Goal: Transaction & Acquisition: Subscribe to service/newsletter

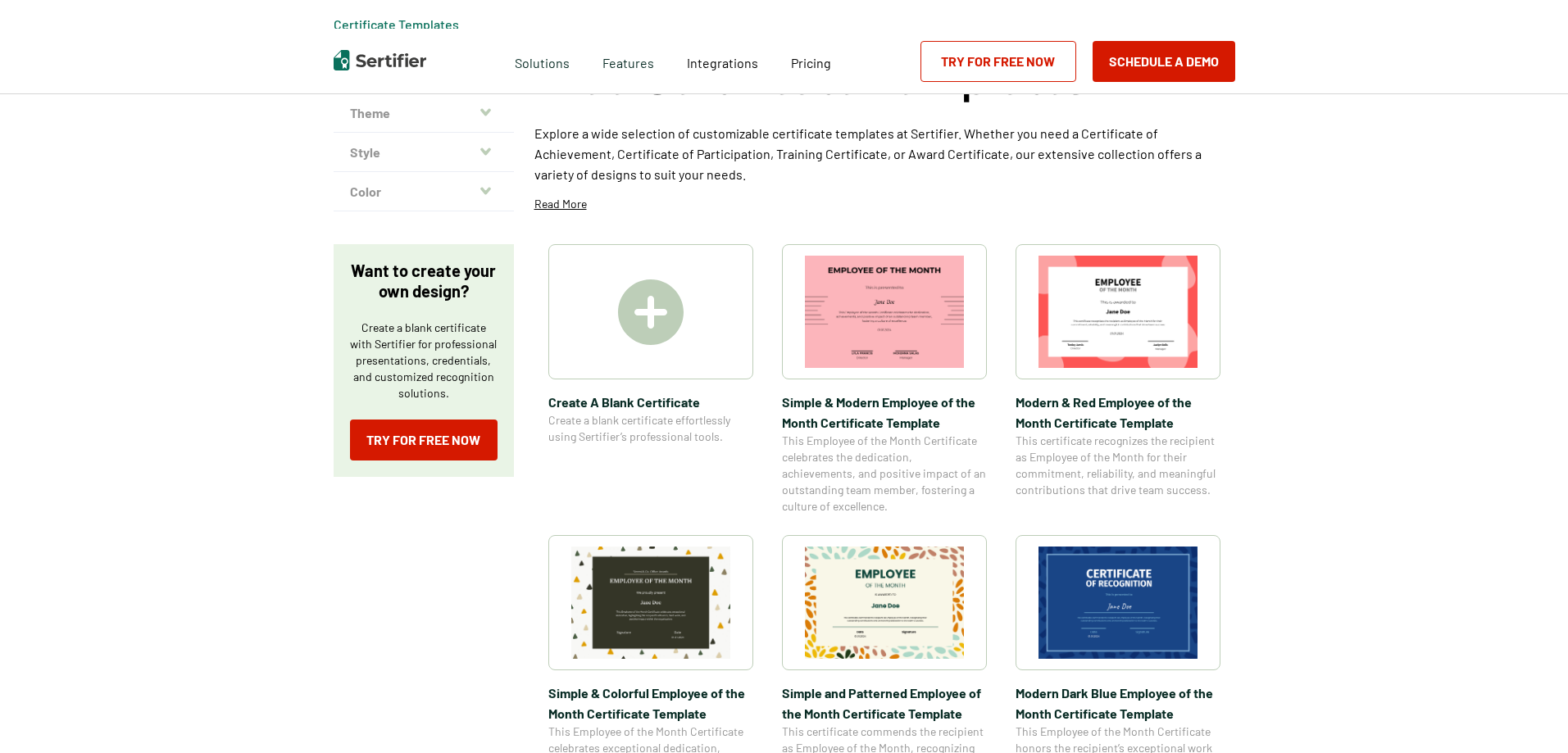
scroll to position [328, 0]
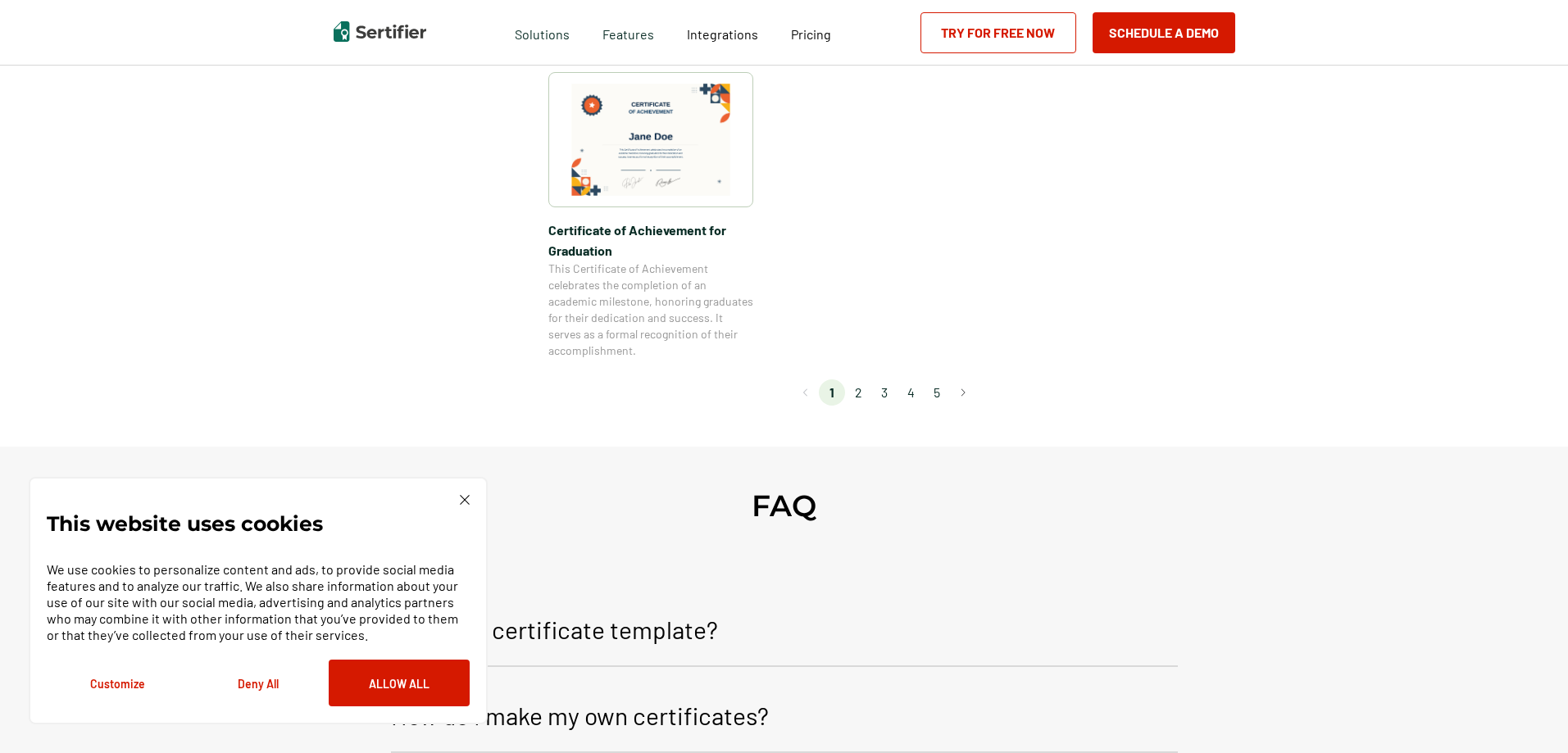
scroll to position [1475, 0]
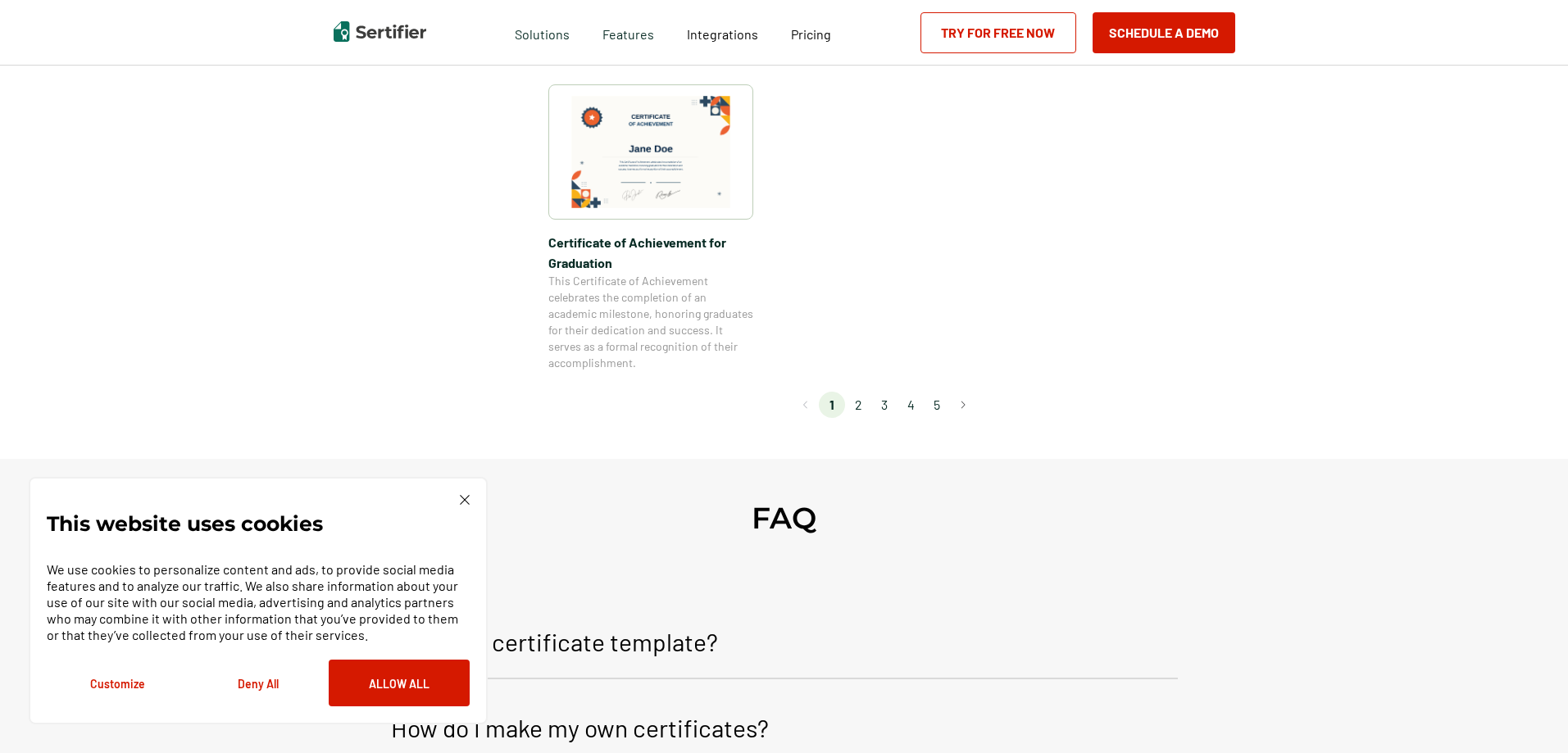
click at [859, 407] on li "2" at bounding box center [858, 405] width 26 height 26
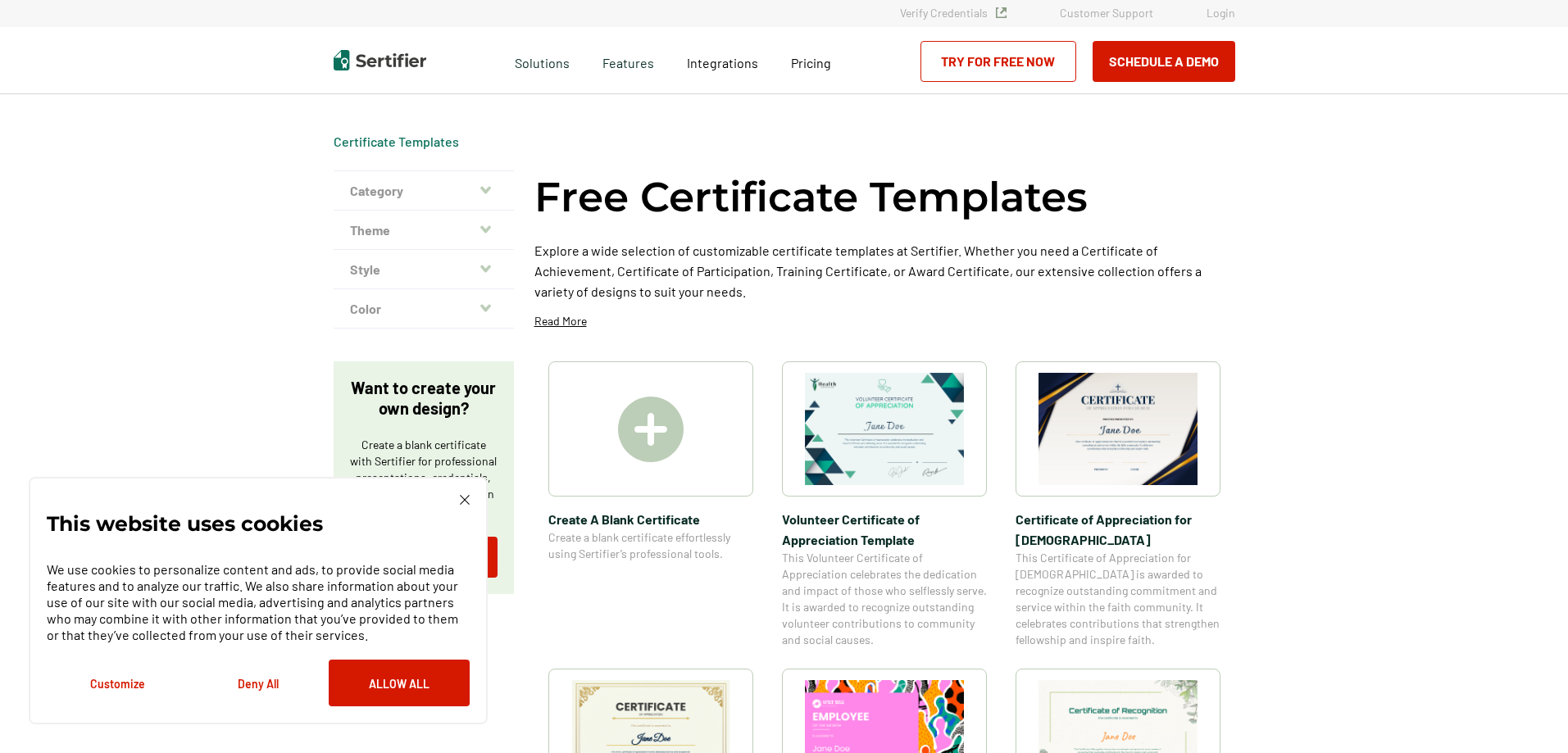
scroll to position [0, 0]
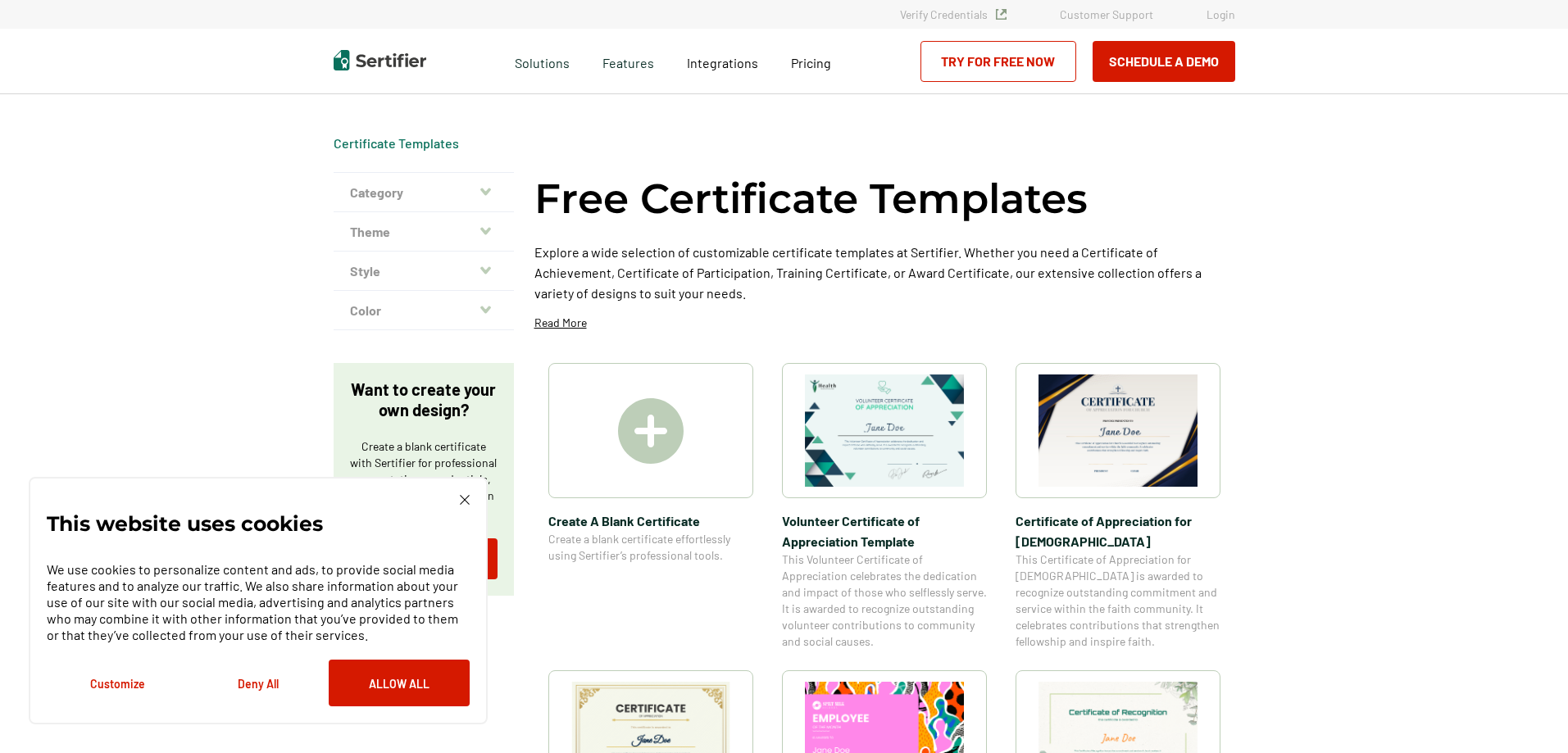
click at [646, 423] on img at bounding box center [651, 431] width 66 height 66
